Goal: Navigation & Orientation: Go to known website

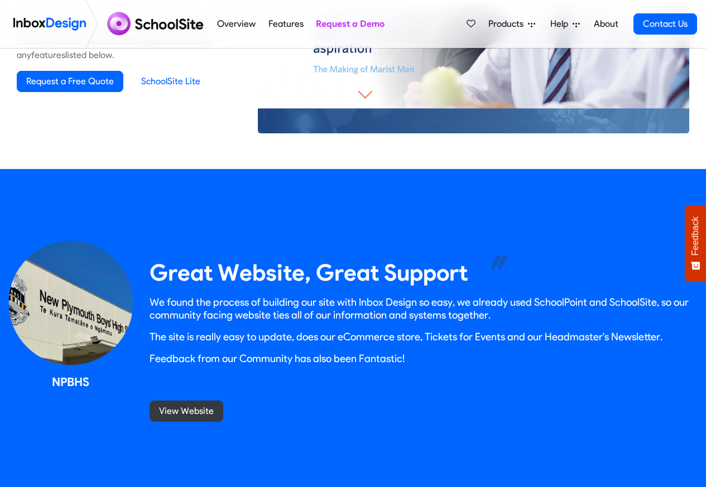
scroll to position [937, 0]
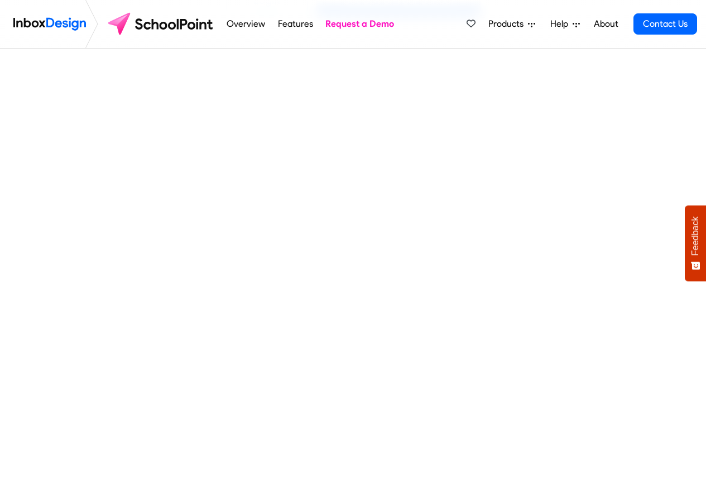
scroll to position [469, 0]
